Goal: Task Accomplishment & Management: Manage account settings

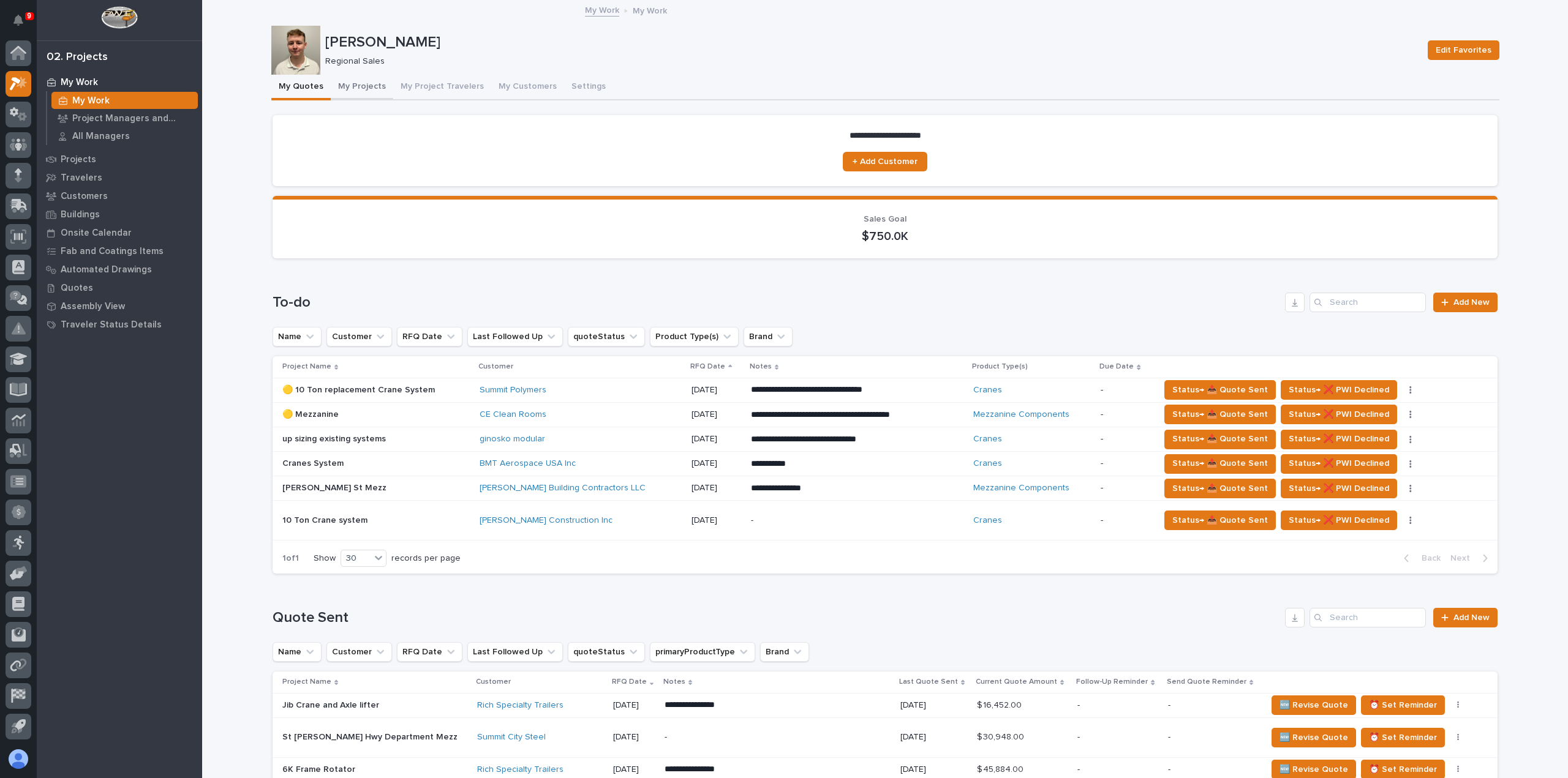
click at [354, 82] on button "My Projects" at bounding box center [362, 87] width 63 height 26
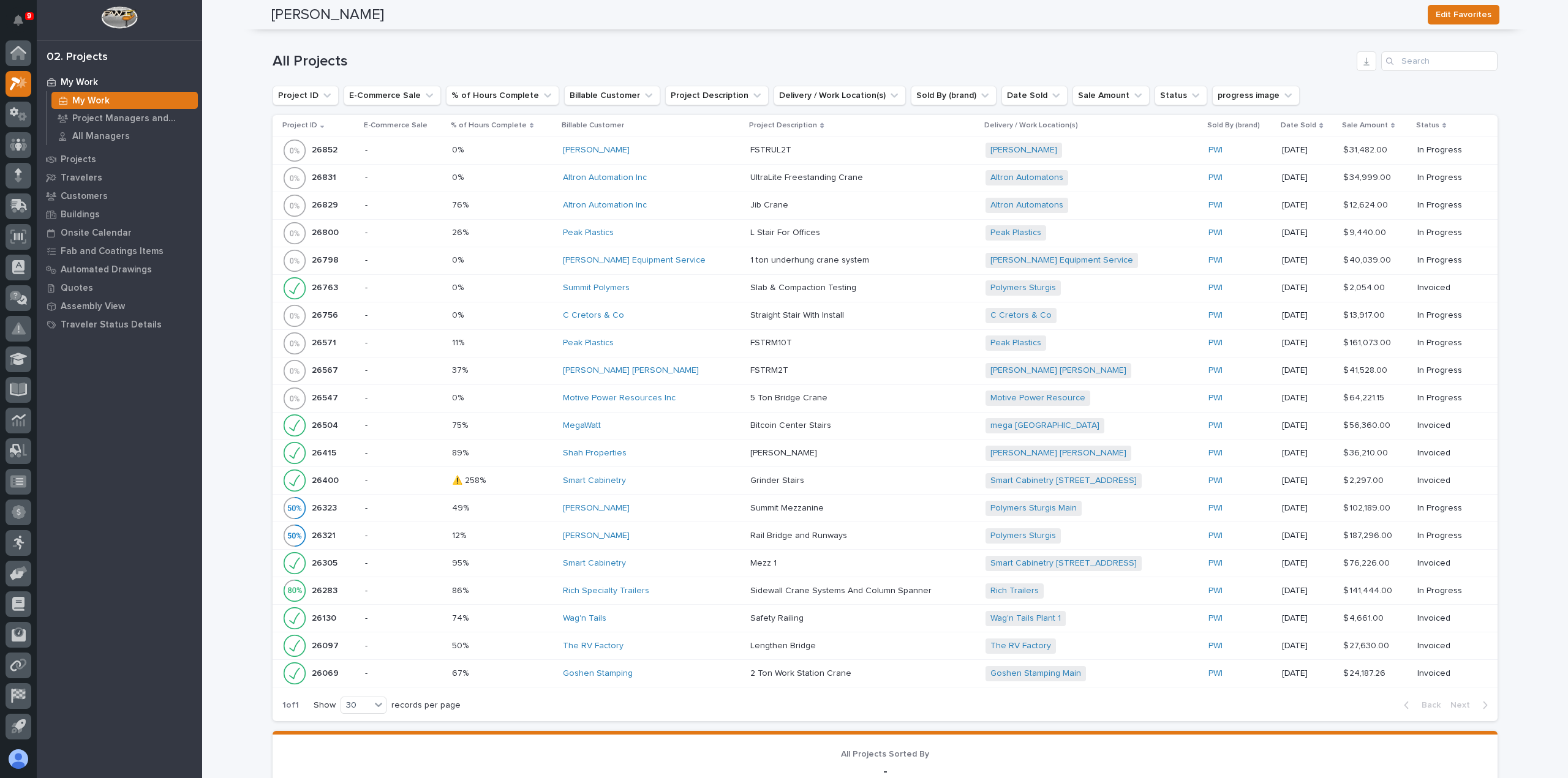
scroll to position [1041, 0]
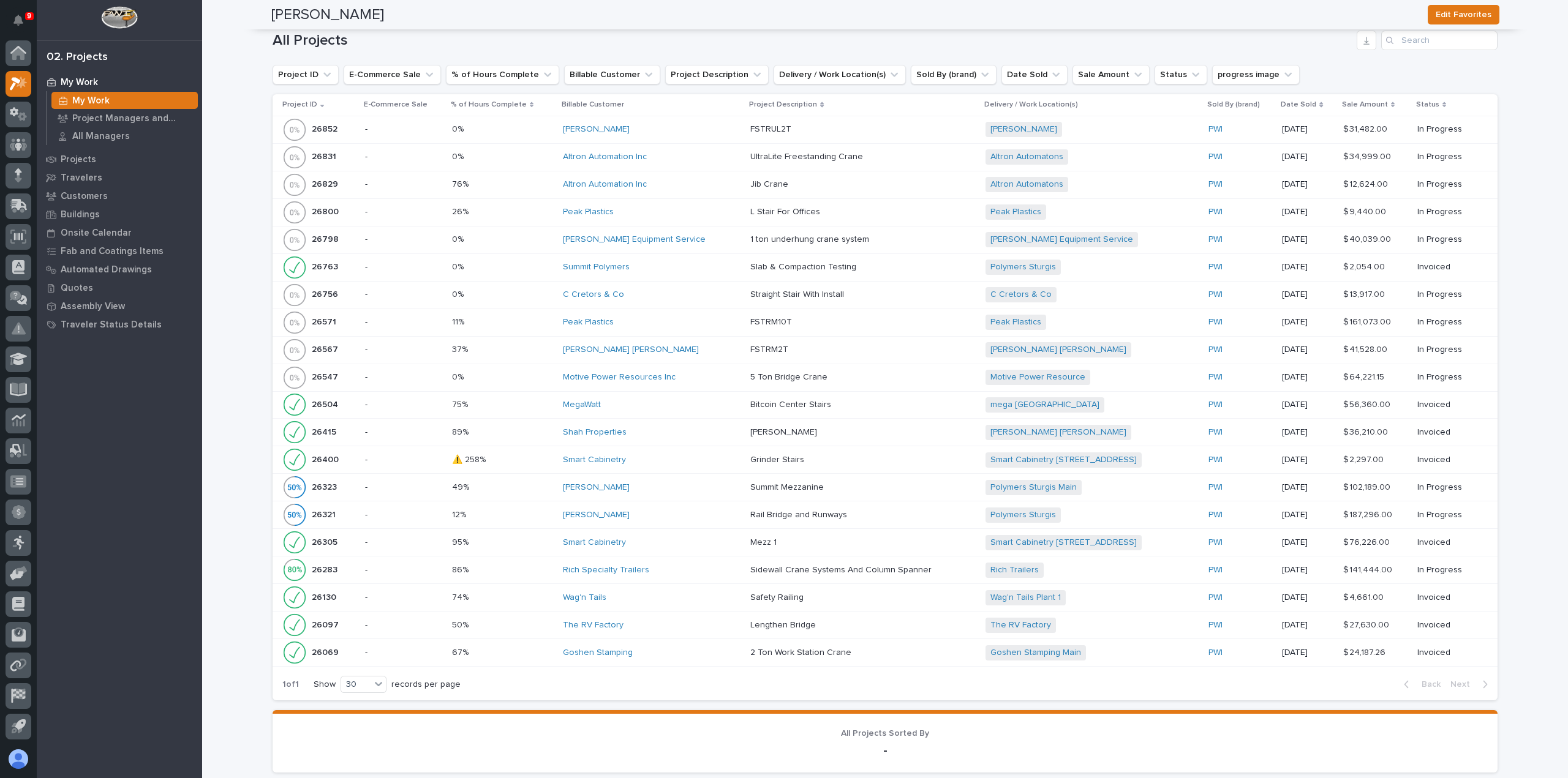
click at [618, 128] on div "Deloro Stellite" at bounding box center [651, 130] width 178 height 10
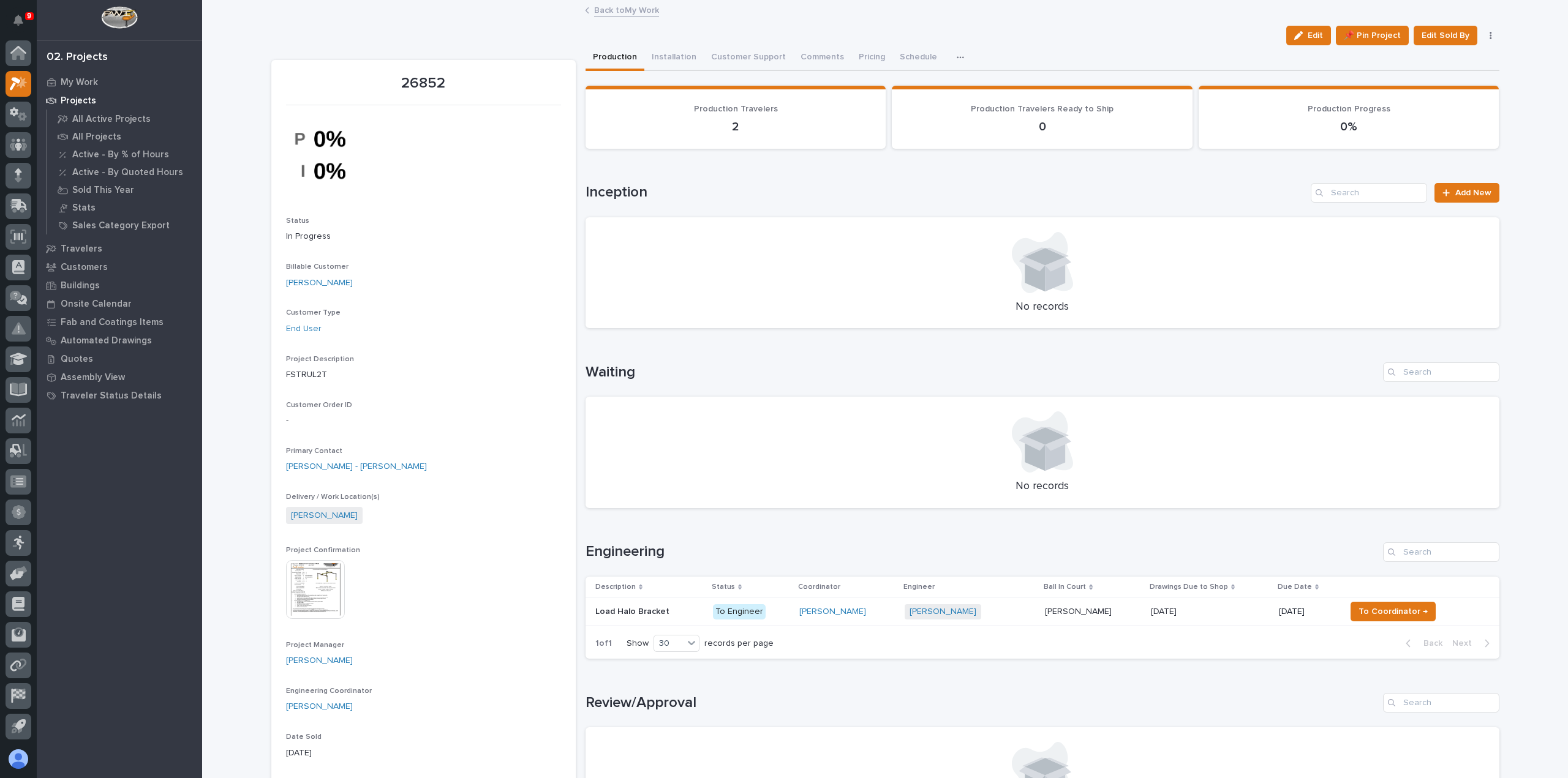
click at [1014, 616] on div "Nathan Gross + 0" at bounding box center [970, 612] width 130 height 15
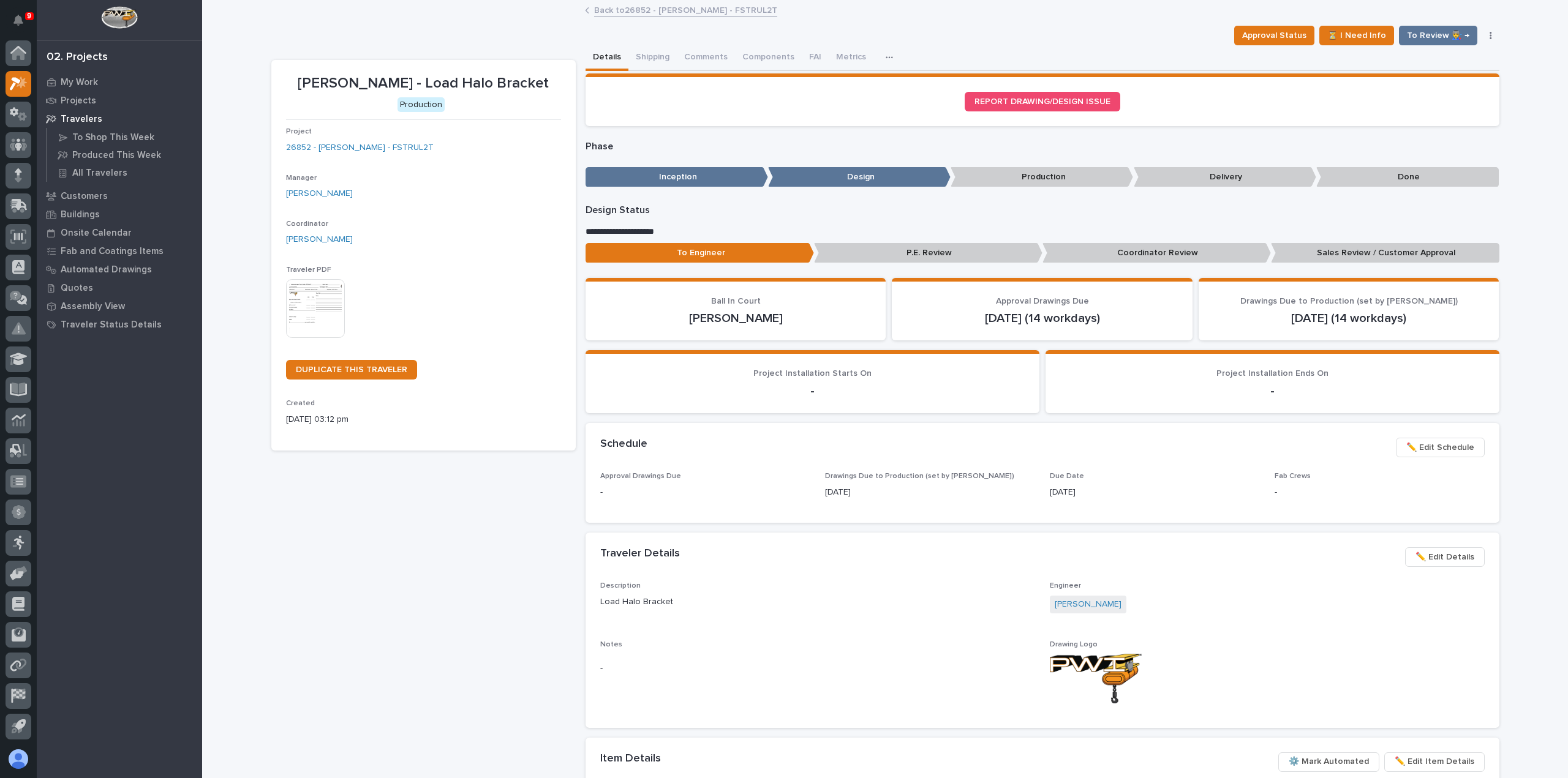
click at [1440, 454] on span "✏️ Edit Schedule" at bounding box center [1439, 447] width 68 height 15
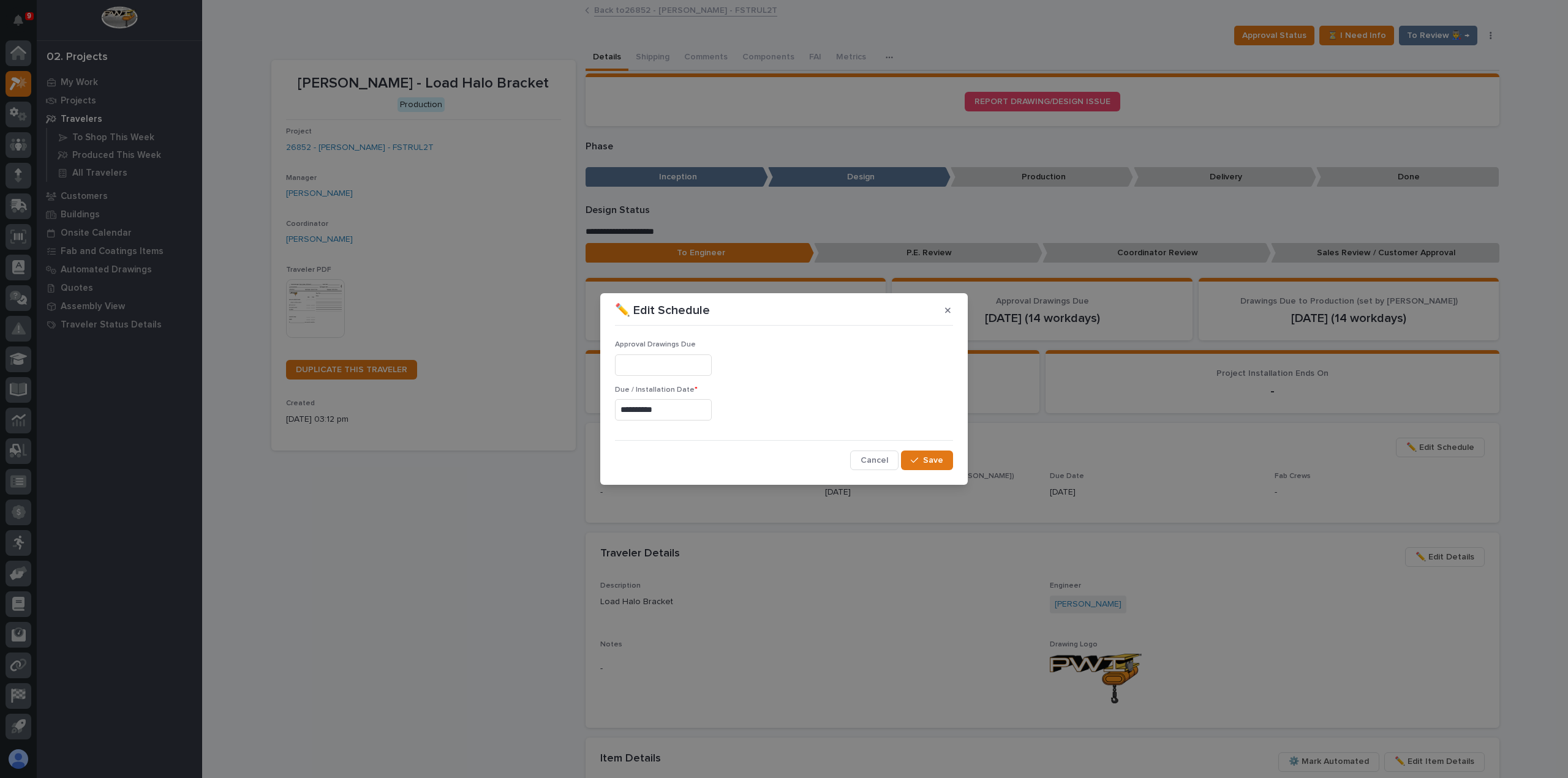
click at [696, 408] on input "**********" at bounding box center [663, 410] width 97 height 21
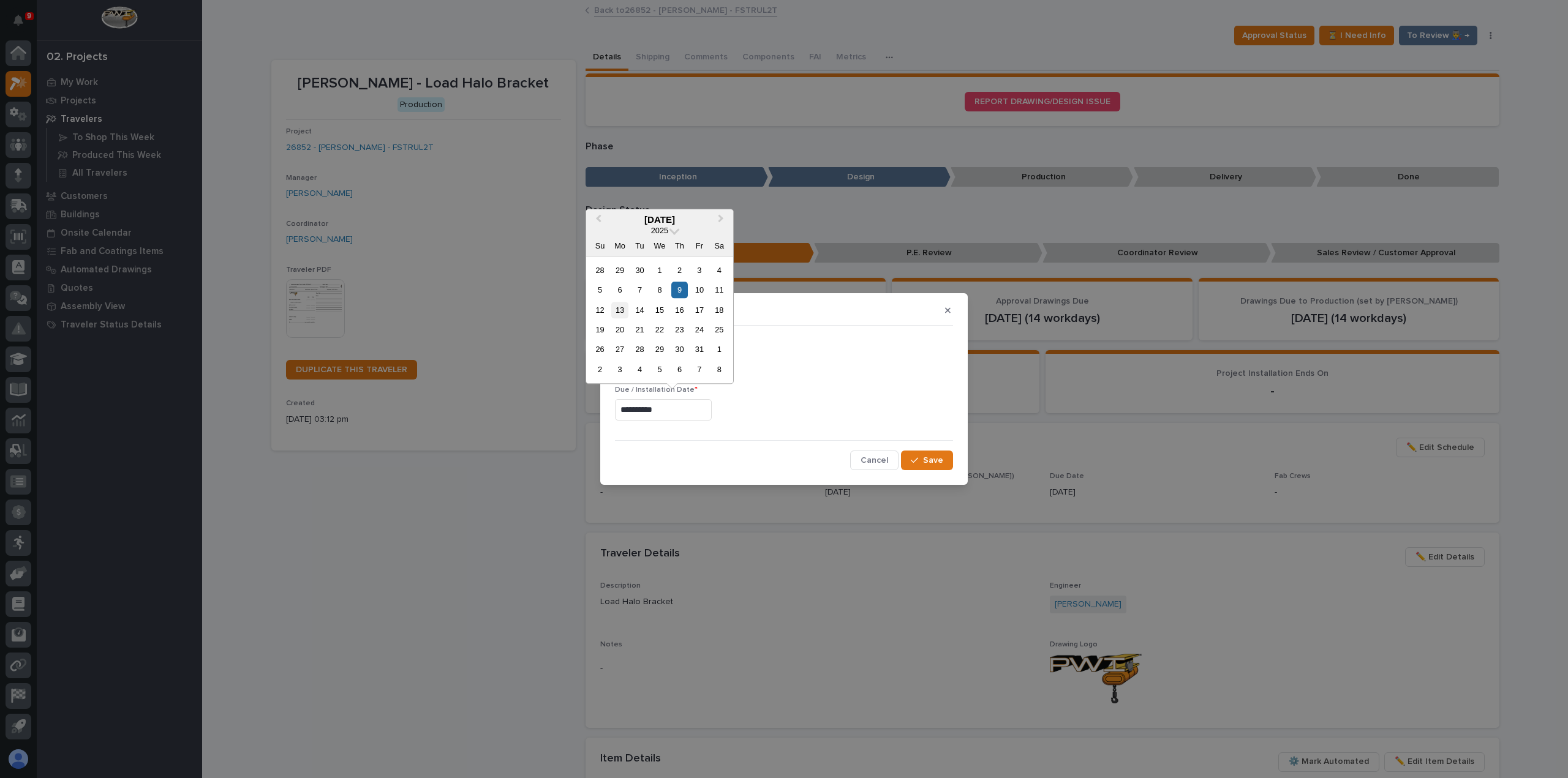
click at [626, 307] on div "13" at bounding box center [619, 310] width 16 height 16
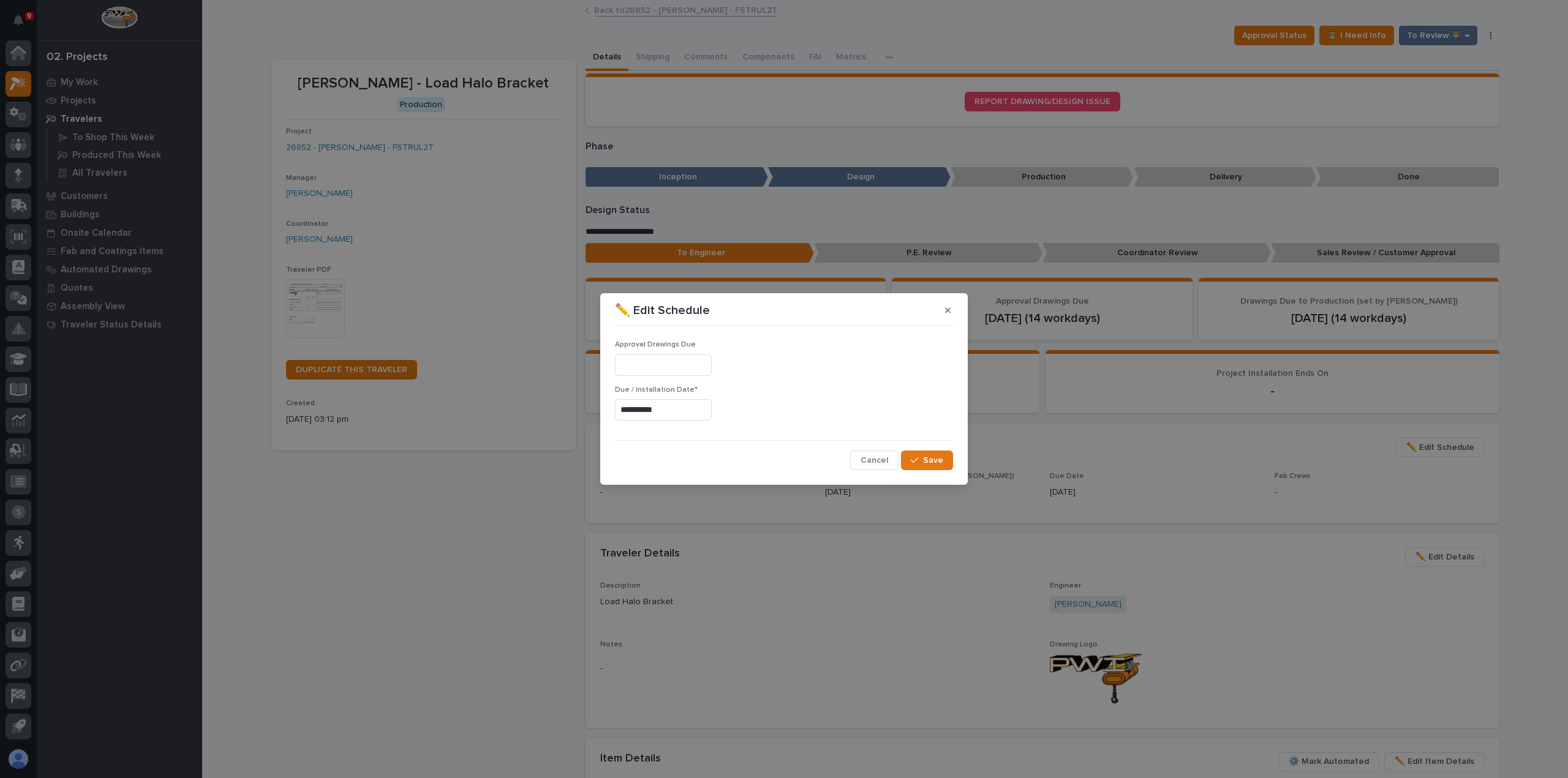
type input "**********"
click at [950, 466] on button "Save" at bounding box center [926, 460] width 52 height 20
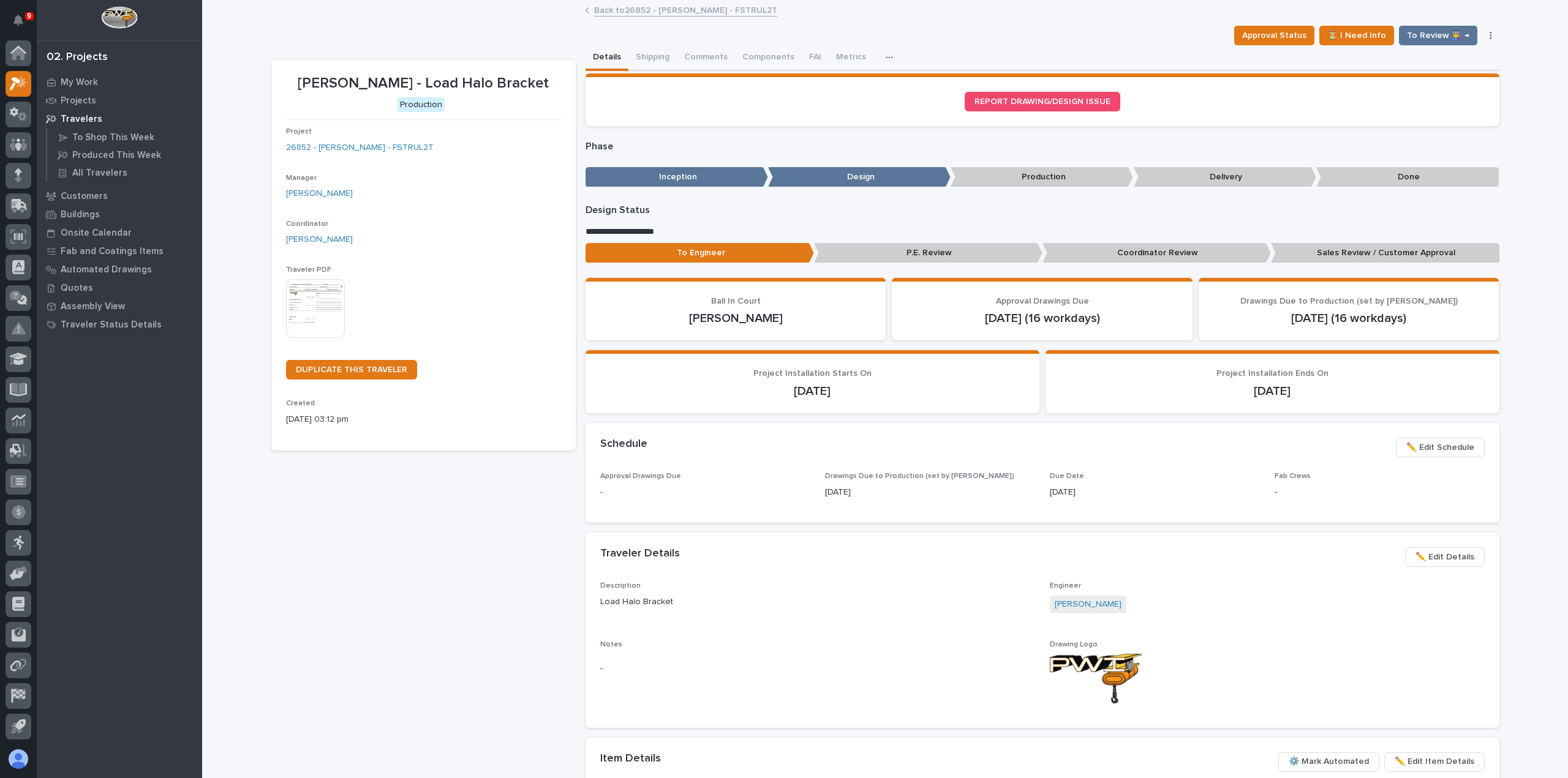
click at [652, 5] on link "Back to 26852 - Deloro Stellite - FSTRUL2T" at bounding box center [685, 9] width 183 height 14
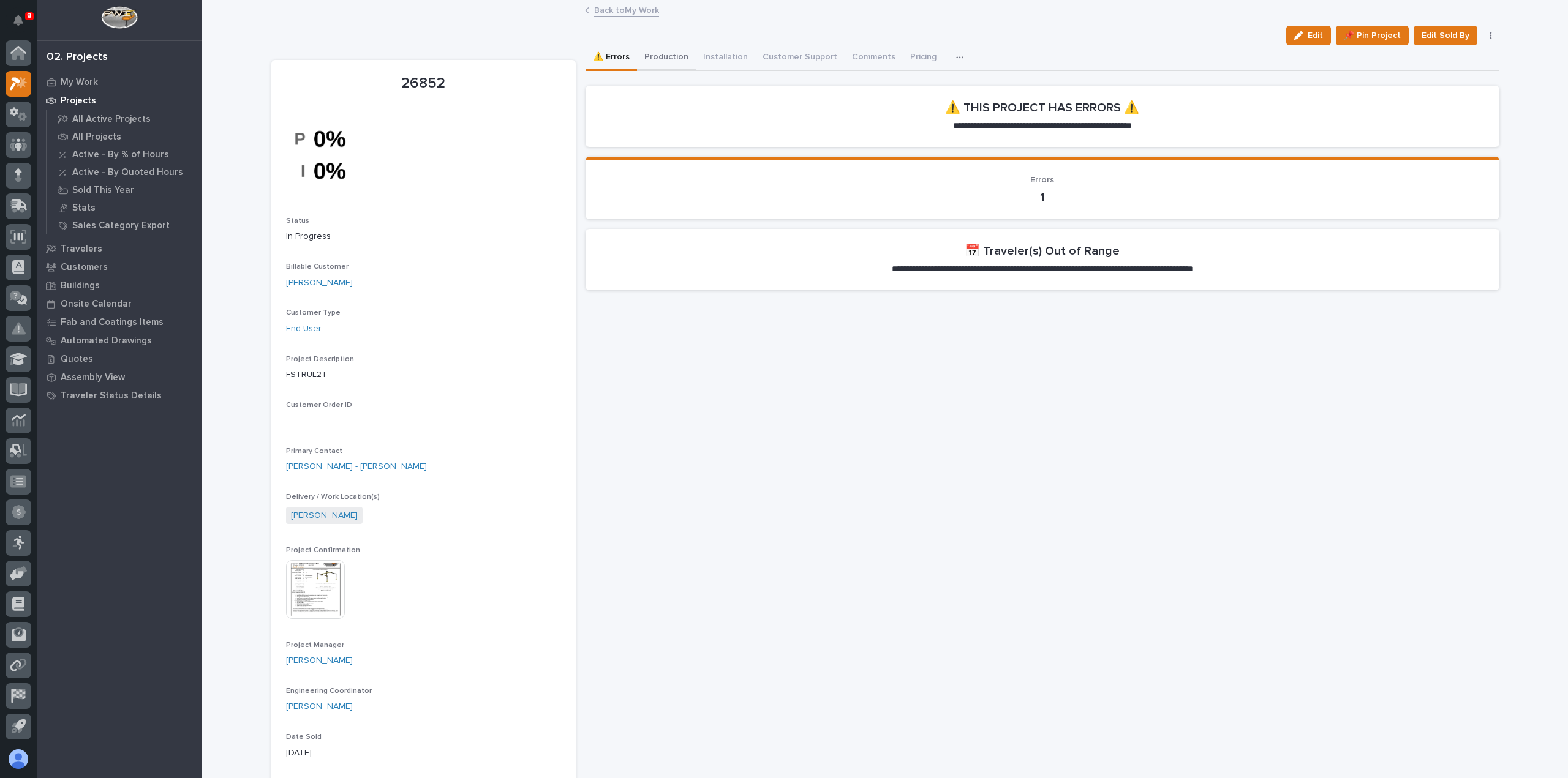
click at [680, 57] on button "Production" at bounding box center [666, 58] width 59 height 26
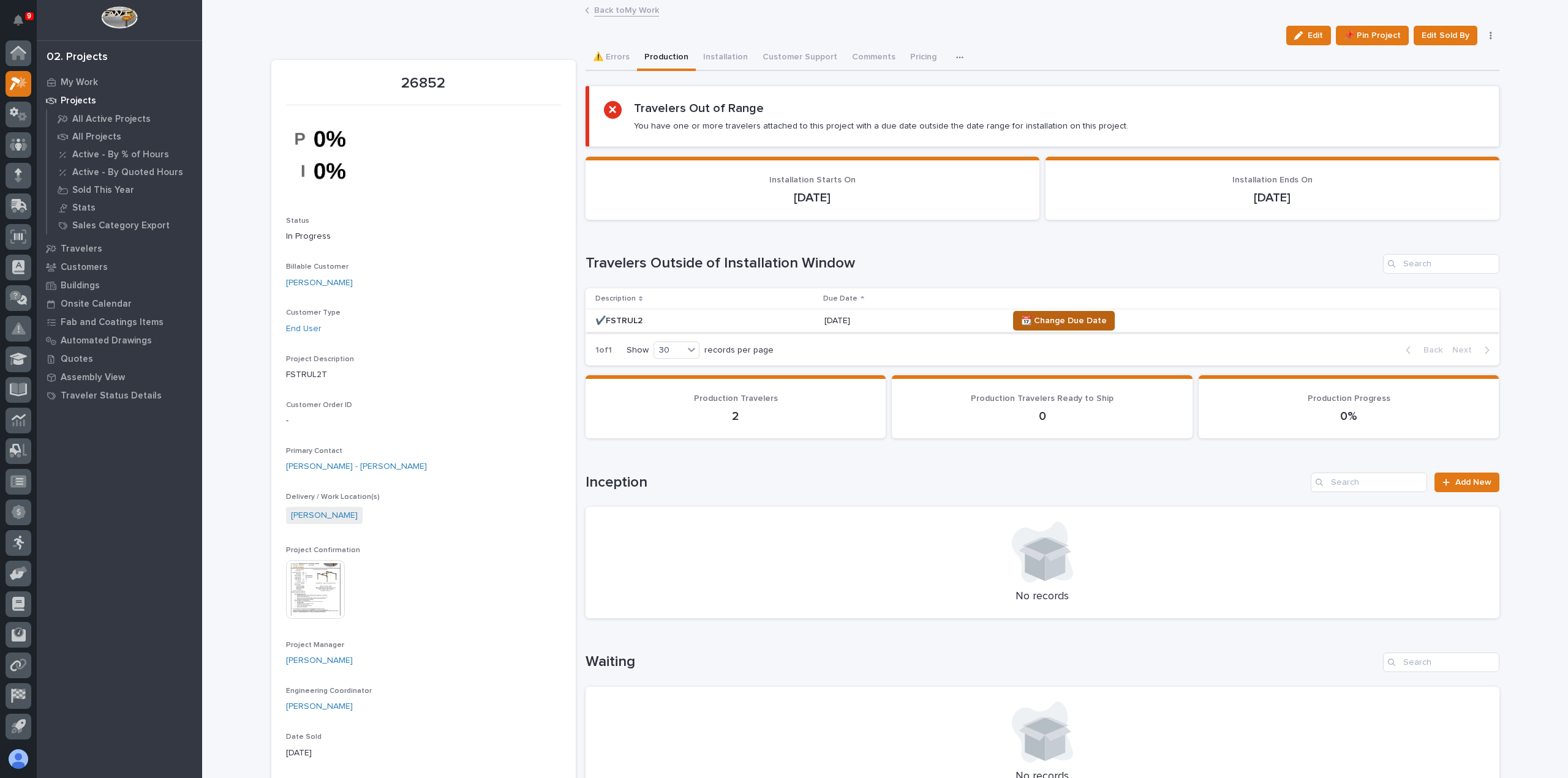
click at [1073, 319] on span "📆 Change Due Date" at bounding box center [1064, 321] width 86 height 15
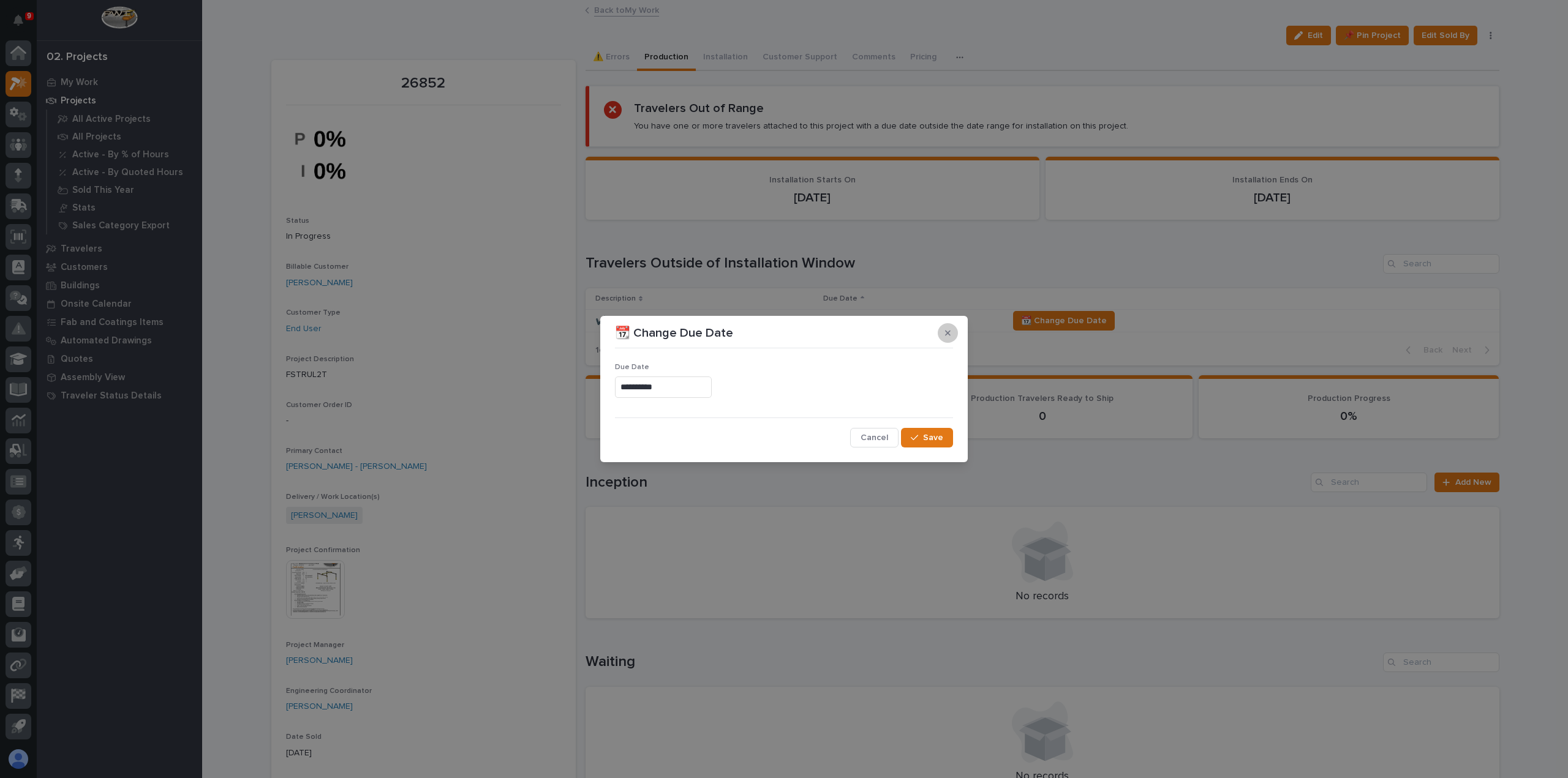
click at [954, 337] on button "button" at bounding box center [948, 333] width 21 height 20
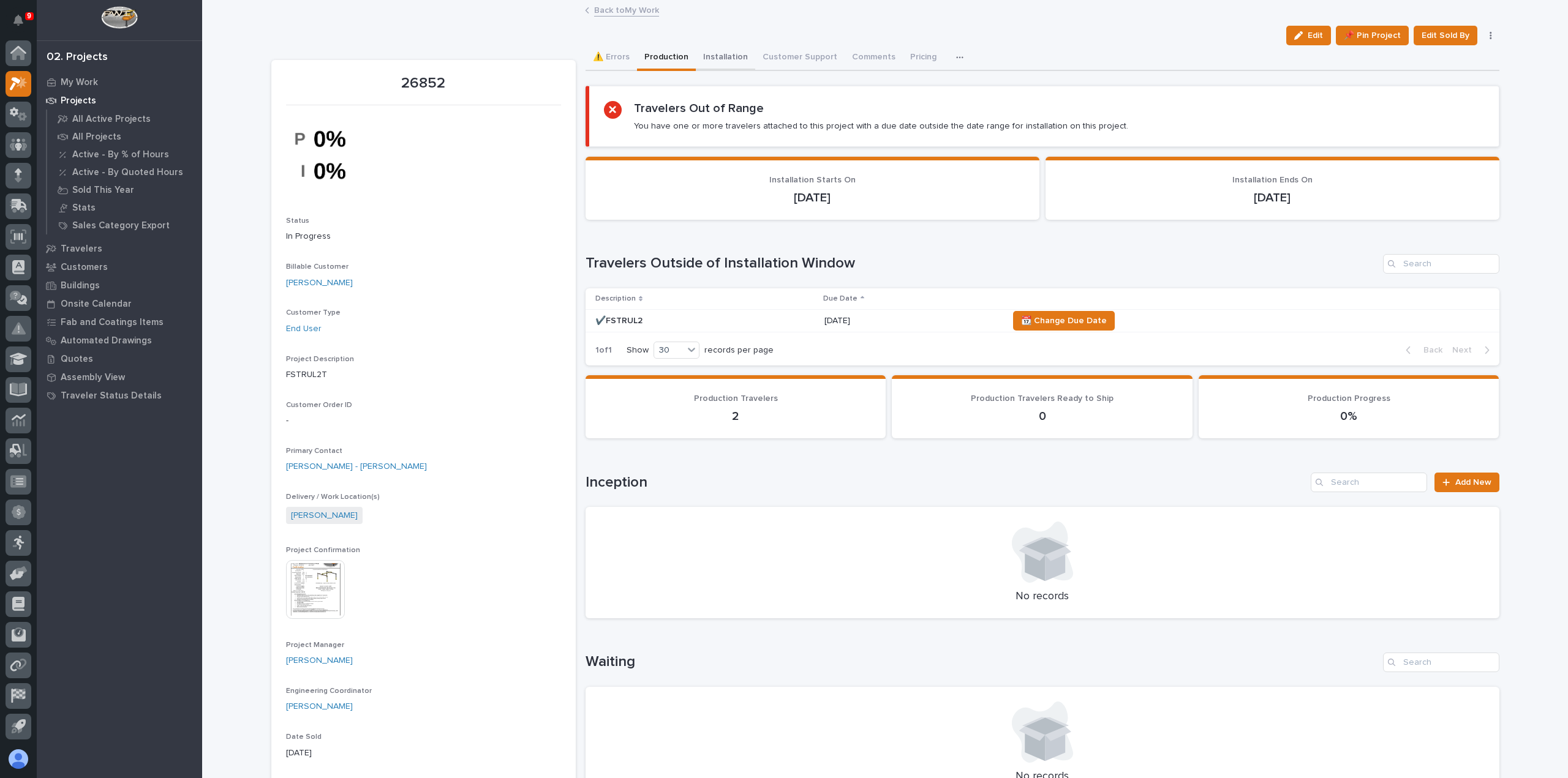
click at [708, 59] on button "Installation" at bounding box center [725, 58] width 59 height 26
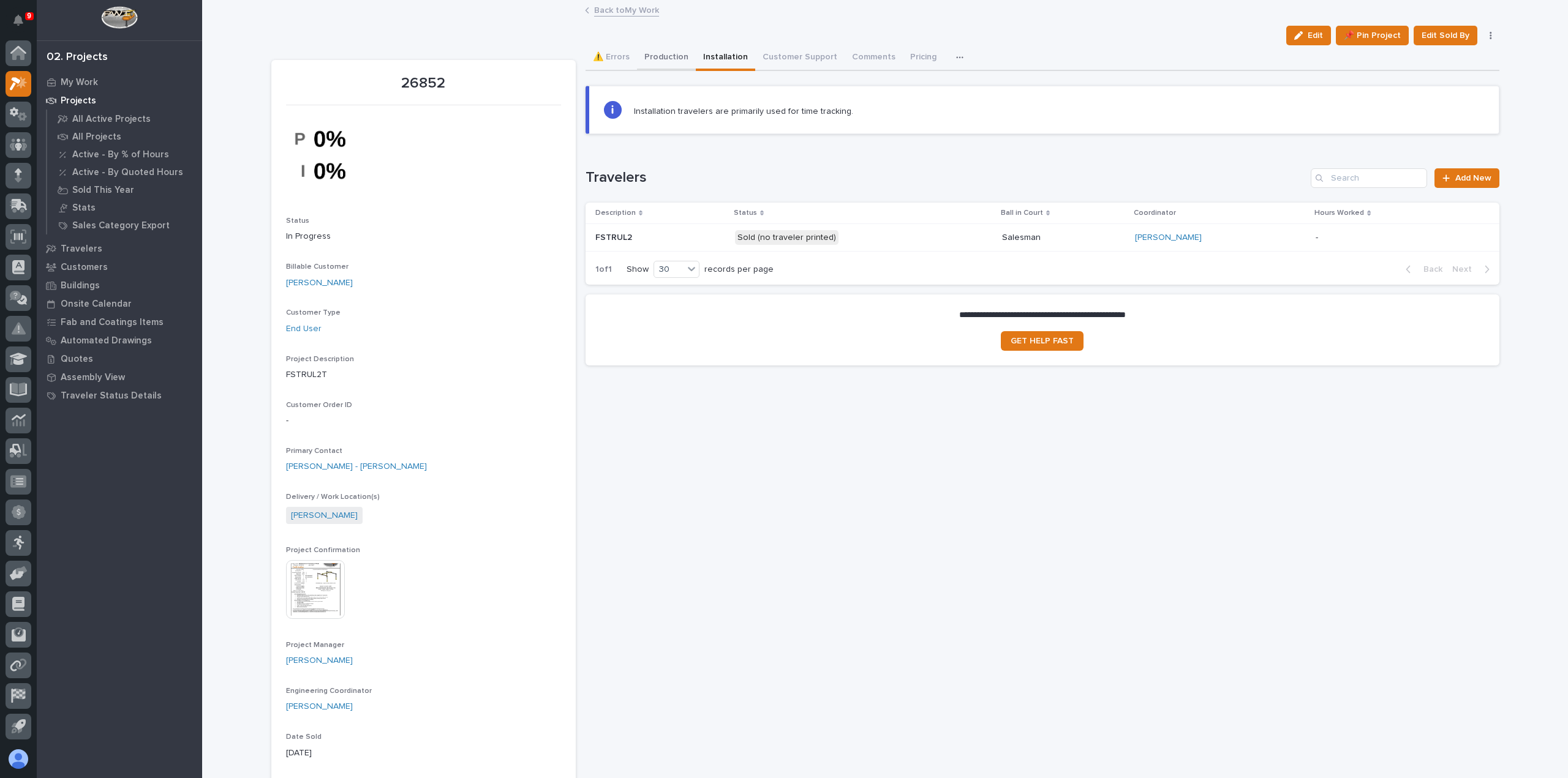
click at [642, 59] on button "Production" at bounding box center [666, 58] width 59 height 26
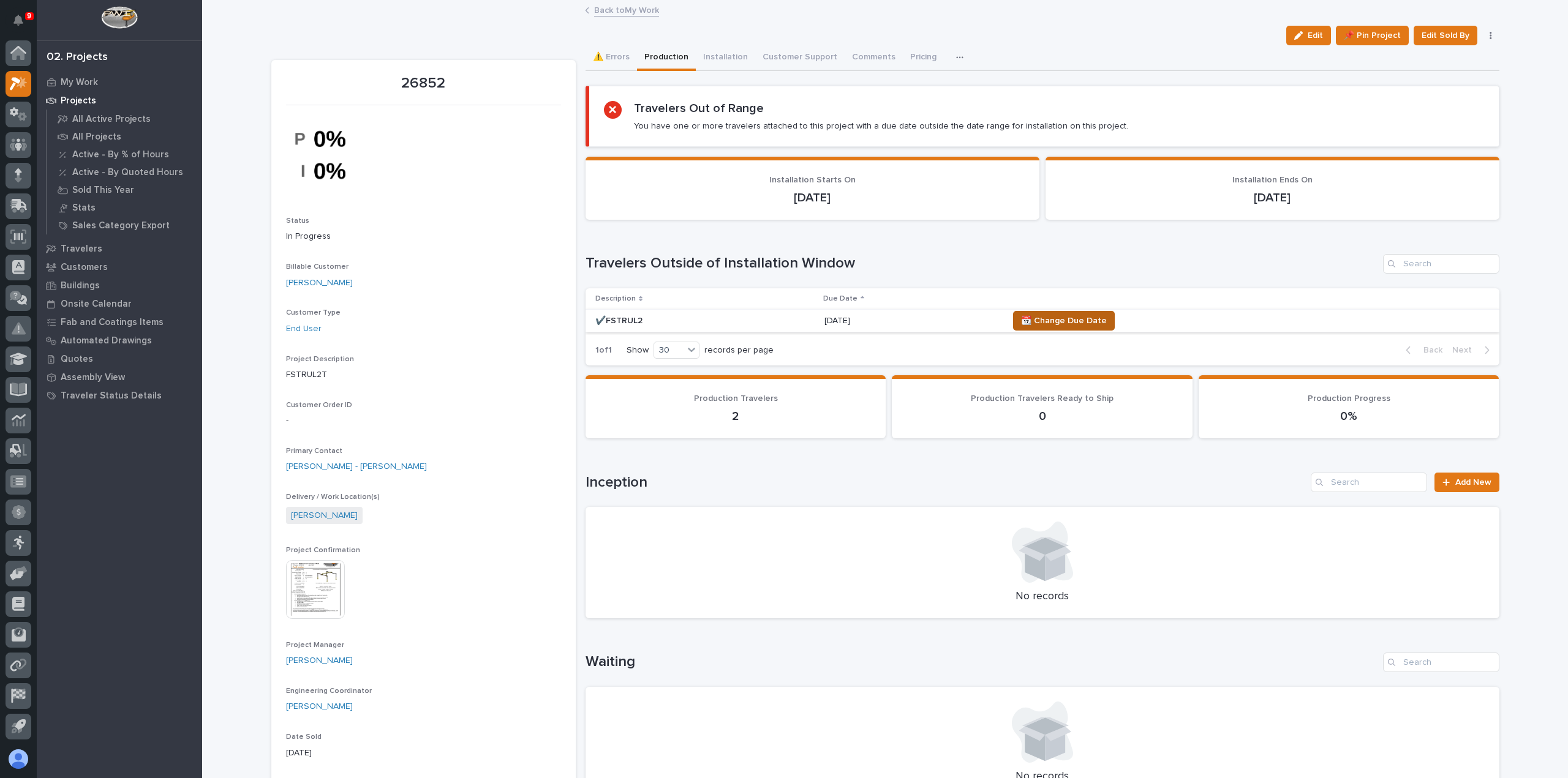
click at [1088, 318] on span "📆 Change Due Date" at bounding box center [1064, 321] width 86 height 15
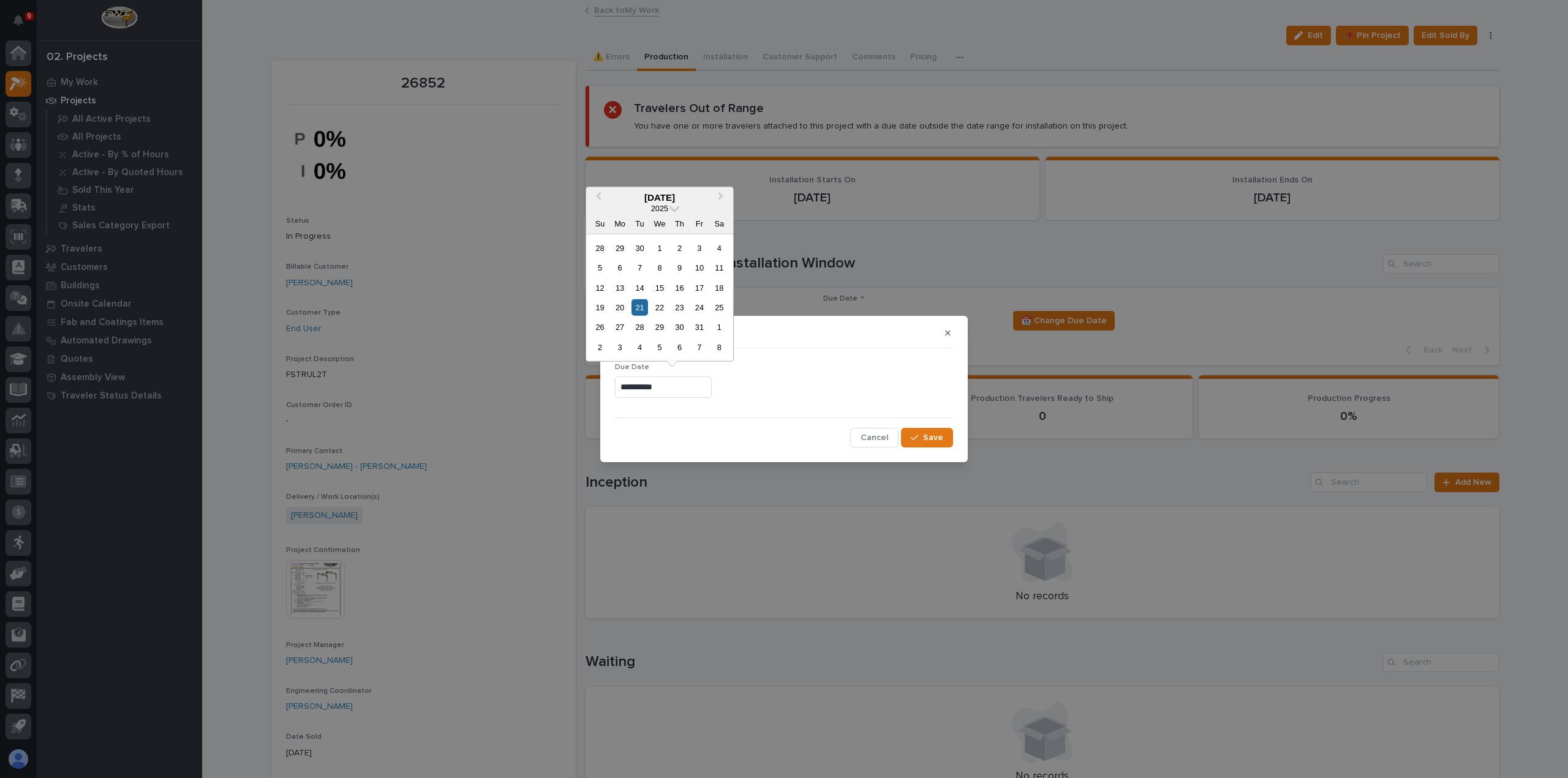
click at [693, 388] on input "**********" at bounding box center [663, 387] width 97 height 21
click at [618, 289] on div "13" at bounding box center [619, 287] width 16 height 16
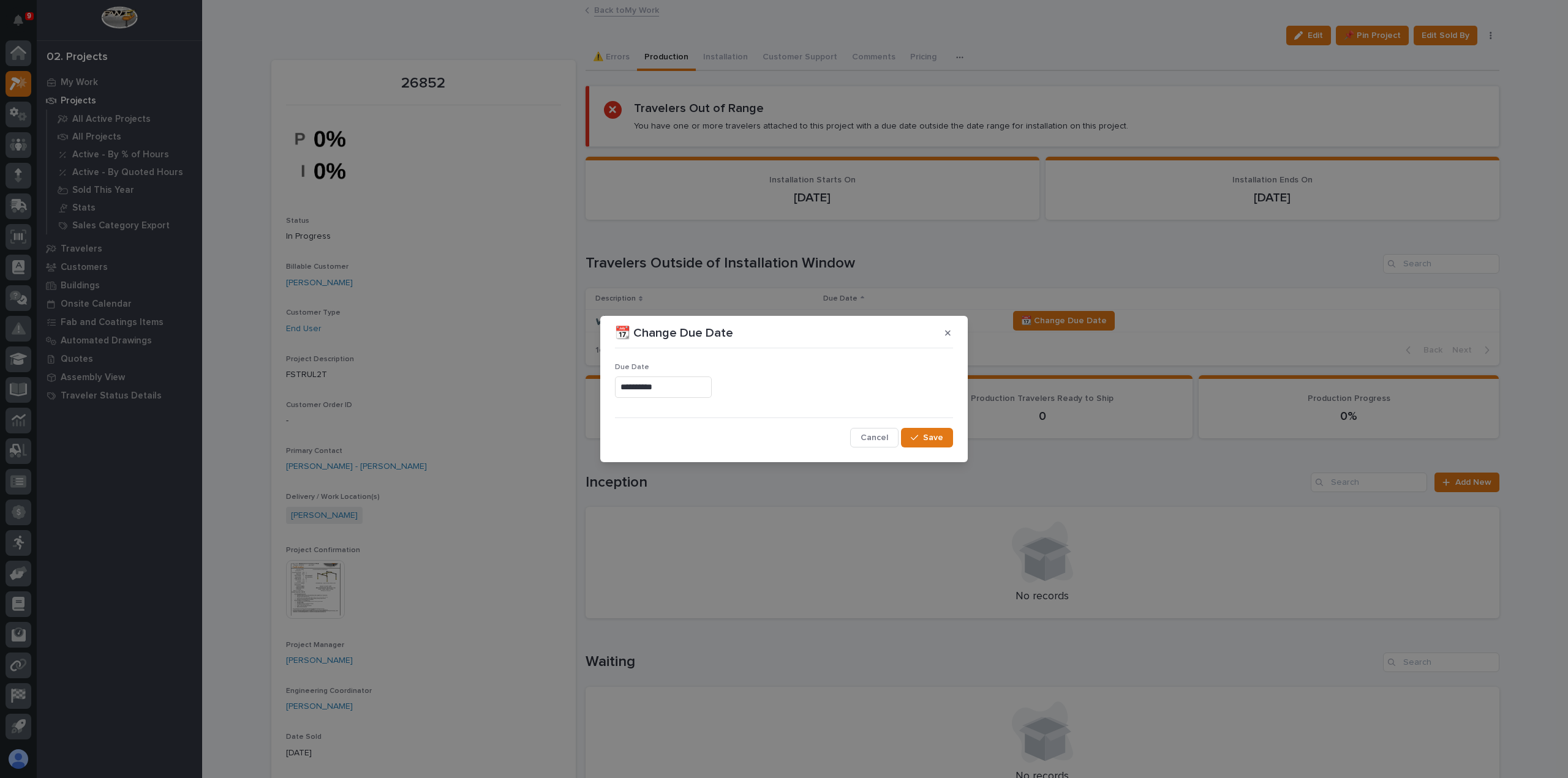
type input "**********"
click at [919, 431] on button "Save" at bounding box center [926, 437] width 52 height 20
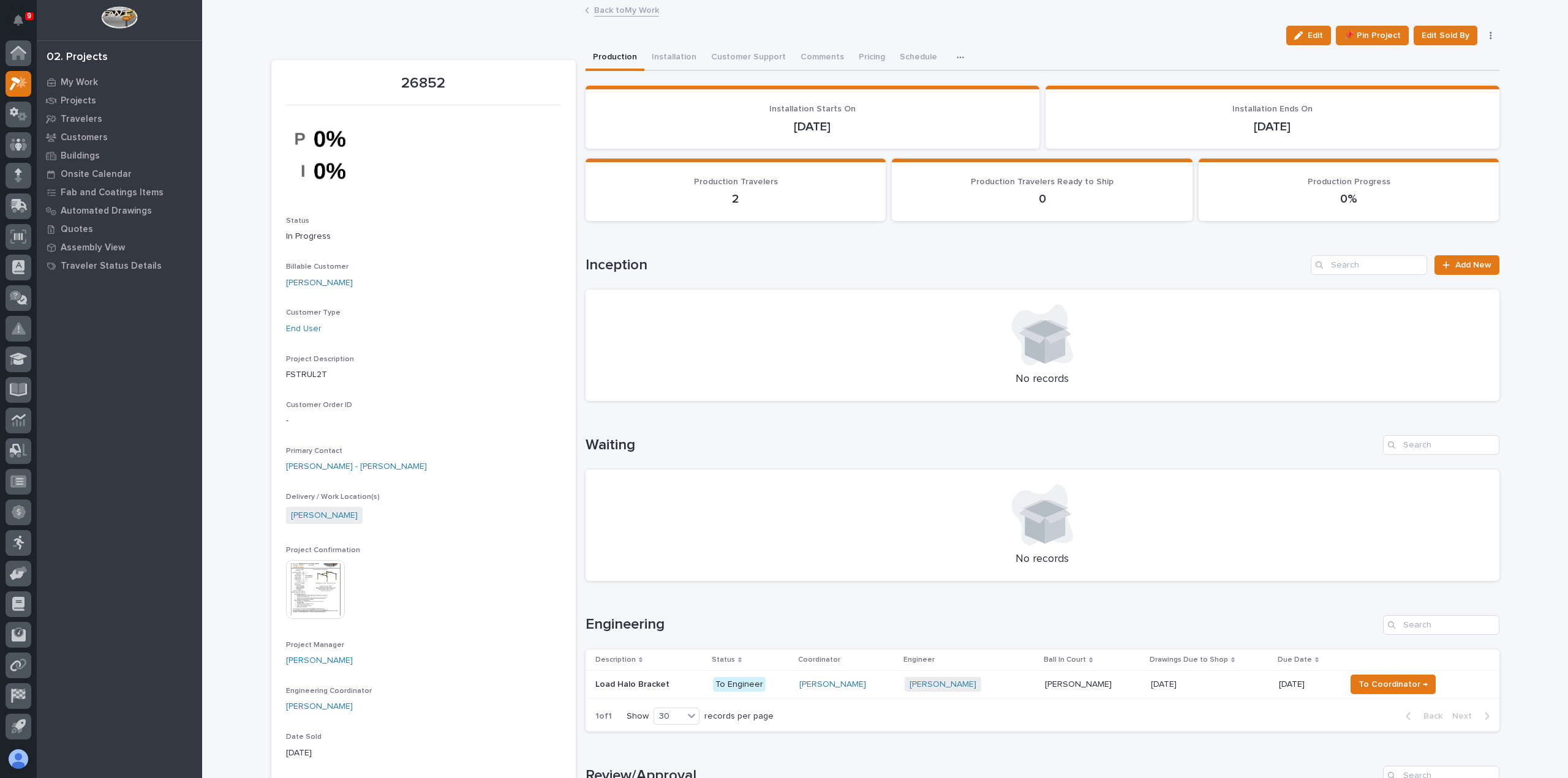
click at [612, 7] on link "Back to My Work" at bounding box center [627, 9] width 65 height 14
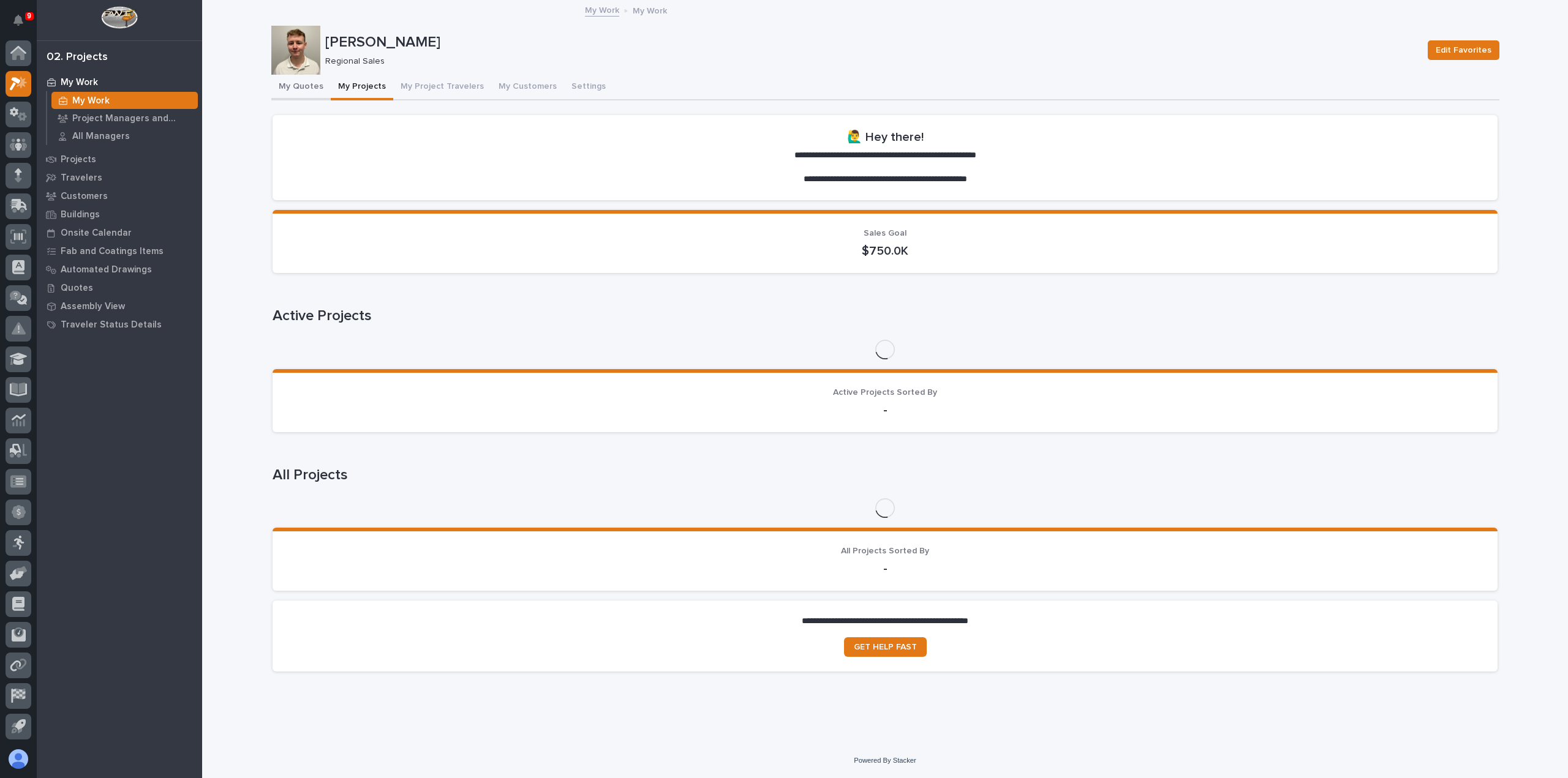
click at [294, 93] on button "My Quotes" at bounding box center [300, 87] width 59 height 26
